Goal: Transaction & Acquisition: Purchase product/service

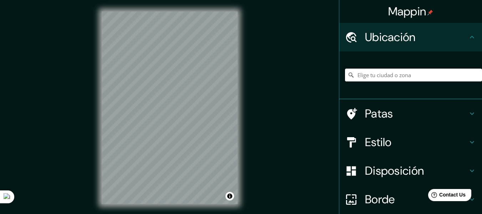
click at [414, 77] on input "Elige tu ciudad o zona" at bounding box center [413, 75] width 137 height 13
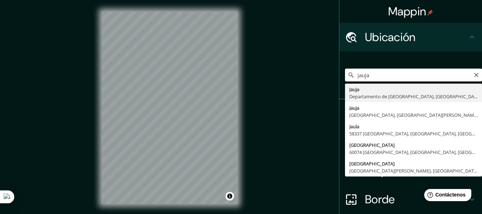
type input "[GEOGRAPHIC_DATA], [GEOGRAPHIC_DATA], [GEOGRAPHIC_DATA]"
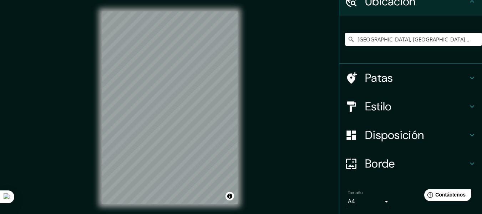
scroll to position [60, 0]
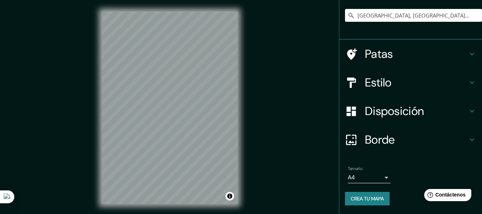
click at [407, 105] on font "Disposición" at bounding box center [394, 111] width 59 height 15
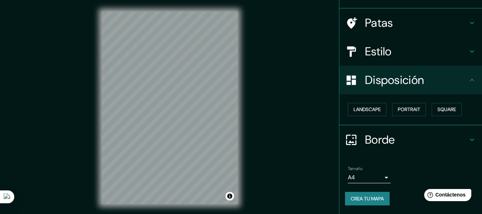
scroll to position [44, 0]
click at [436, 109] on font "Cuadrado" at bounding box center [440, 109] width 26 height 6
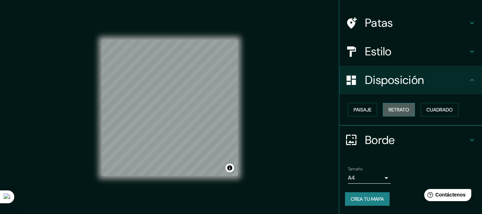
click at [401, 111] on font "Retrato" at bounding box center [399, 109] width 21 height 6
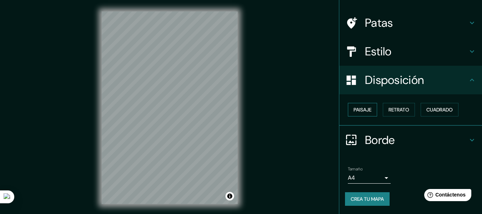
click at [360, 112] on font "Paisaje" at bounding box center [363, 109] width 18 height 6
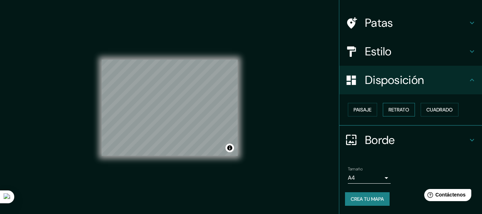
click at [383, 110] on button "Retrato" at bounding box center [399, 110] width 32 height 14
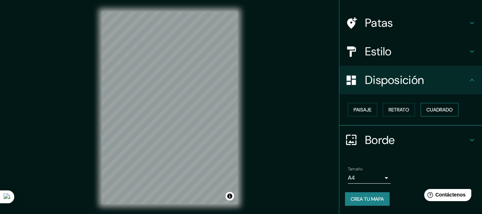
click at [421, 109] on button "Cuadrado" at bounding box center [440, 110] width 38 height 14
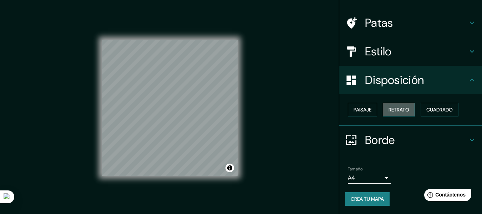
click at [391, 113] on font "Retrato" at bounding box center [399, 109] width 21 height 9
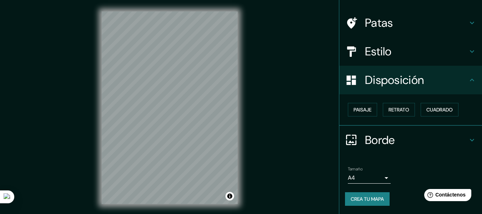
click at [368, 173] on body "Mappin Ubicación [GEOGRAPHIC_DATA], [GEOGRAPHIC_DATA], [GEOGRAPHIC_DATA] Patas …" at bounding box center [241, 107] width 482 height 214
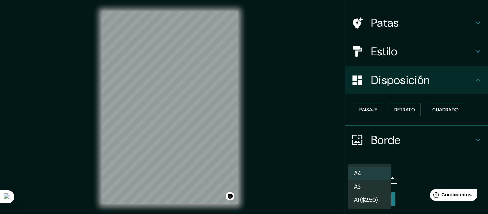
click at [364, 183] on li "A3" at bounding box center [369, 186] width 43 height 13
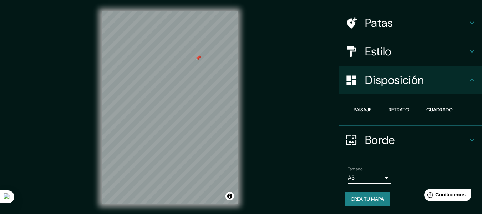
click at [402, 33] on div "Patas" at bounding box center [410, 23] width 143 height 29
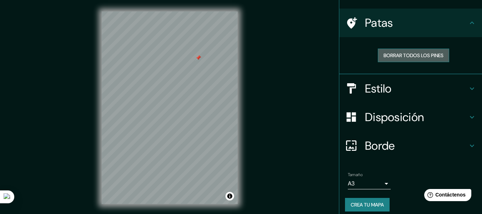
click at [398, 52] on font "Borrar todos los pines" at bounding box center [414, 55] width 60 height 6
click at [351, 203] on font "Crea tu mapa" at bounding box center [367, 204] width 33 height 6
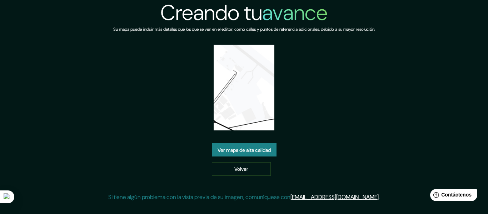
click at [223, 145] on link "Ver mapa de alta calidad" at bounding box center [244, 150] width 65 height 14
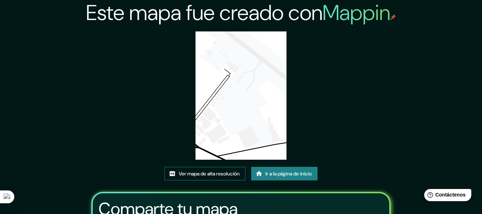
click at [207, 173] on font "Ver mapa de alta resolución" at bounding box center [209, 174] width 61 height 6
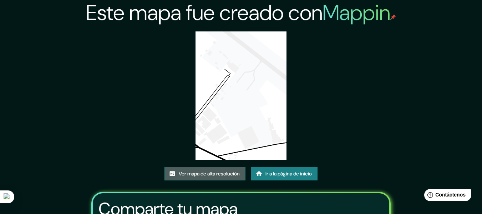
click at [217, 172] on font "Ver mapa de alta resolución" at bounding box center [209, 174] width 61 height 6
